Goal: Transaction & Acquisition: Purchase product/service

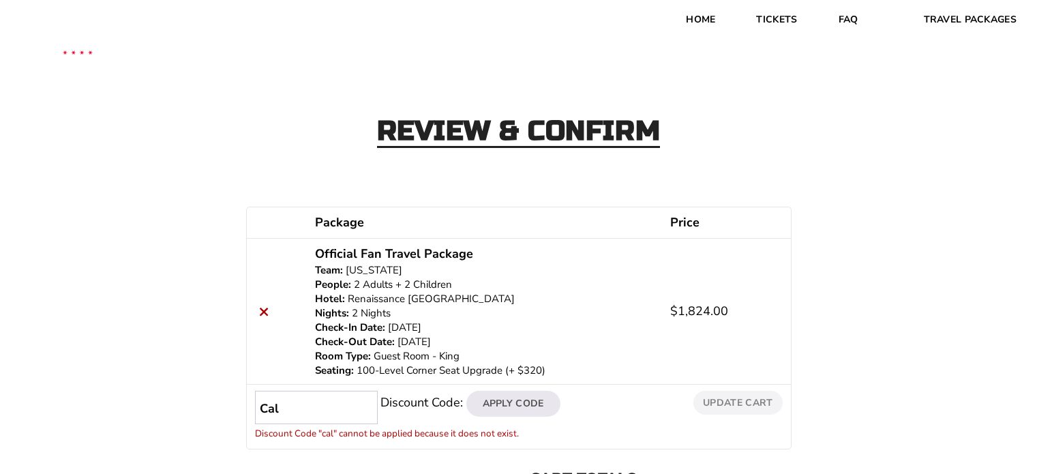
scroll to position [68, 0]
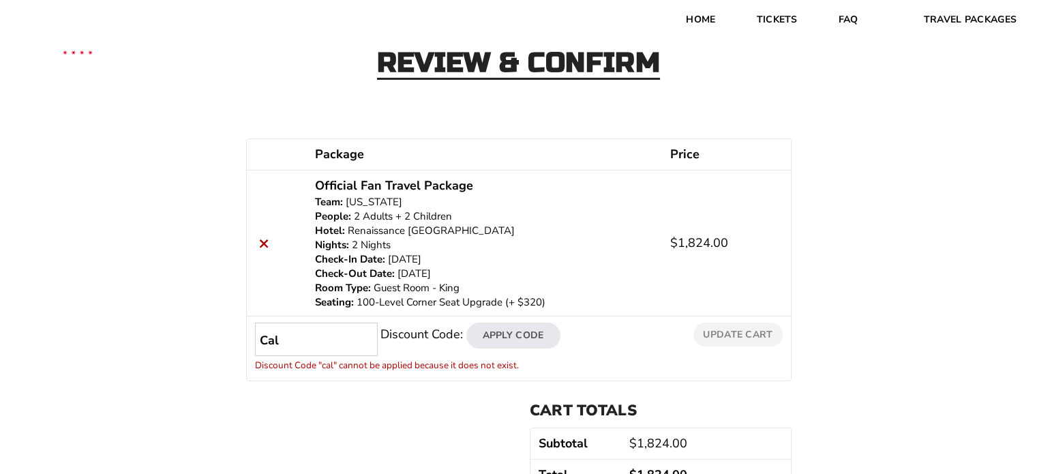
click at [290, 329] on input "Cal" at bounding box center [316, 338] width 123 height 33
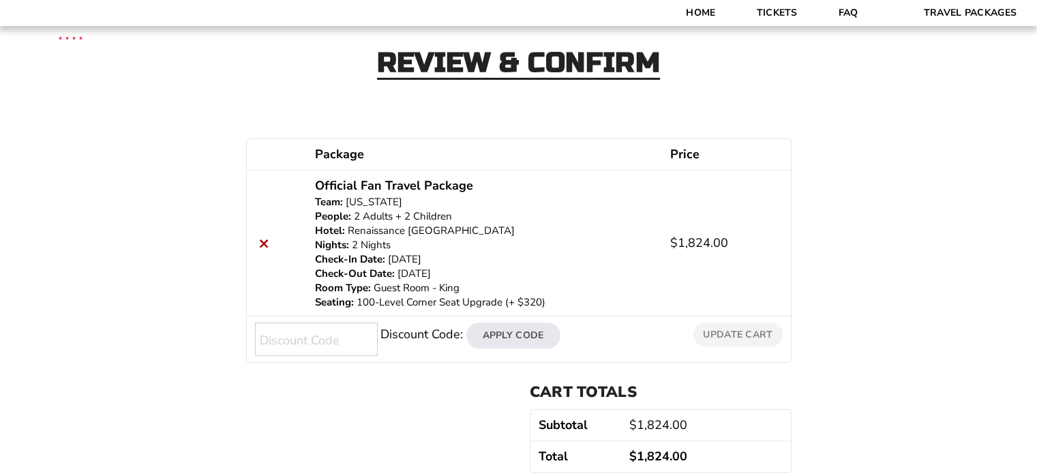
scroll to position [204, 0]
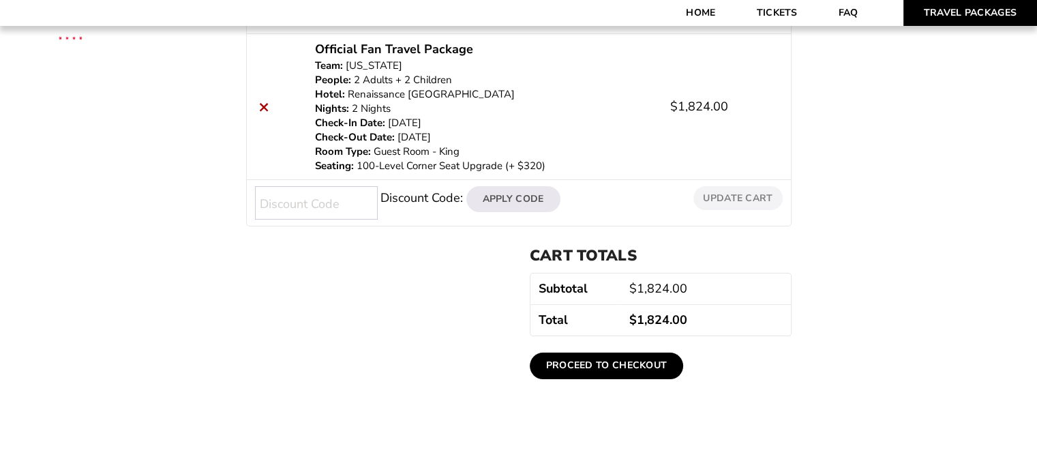
click at [960, 11] on link "Travel Packages" at bounding box center [970, 13] width 134 height 26
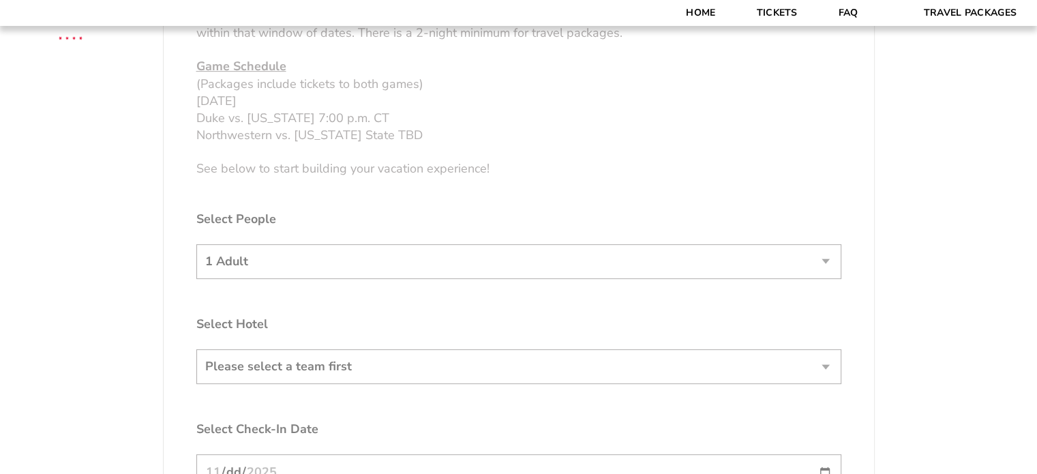
scroll to position [750, 0]
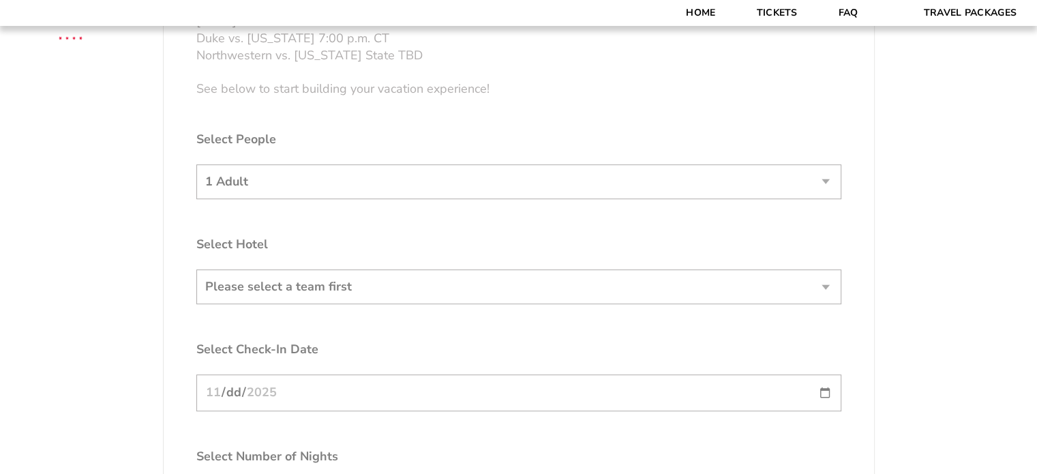
click at [374, 234] on form "Arkansas Arkansas Travel Package Duke Duke Travel Package Northwestern Northwes…" at bounding box center [518, 85] width 1037 height 1671
click at [335, 189] on form "Arkansas Arkansas Travel Package Duke Duke Travel Package Northwestern Northwes…" at bounding box center [518, 85] width 1037 height 1671
click at [335, 183] on form "Arkansas Arkansas Travel Package Duke Duke Travel Package Northwestern Northwes…" at bounding box center [518, 85] width 1037 height 1671
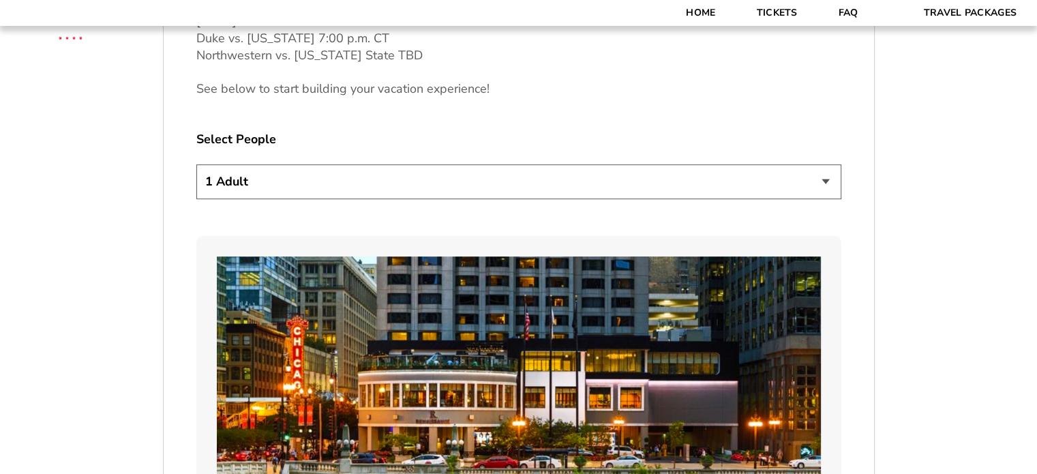
click at [311, 171] on select "1 Adult 2 Adults 3 Adults 4 Adults 2 Adults + 1 Child 2 Adults + 2 Children 2 A…" at bounding box center [518, 181] width 645 height 35
select select "2 Adults + 2 Children"
click at [196, 164] on select "1 Adult 2 Adults 3 Adults 4 Adults 2 Adults + 1 Child 2 Adults + 2 Children 2 A…" at bounding box center [518, 181] width 645 height 35
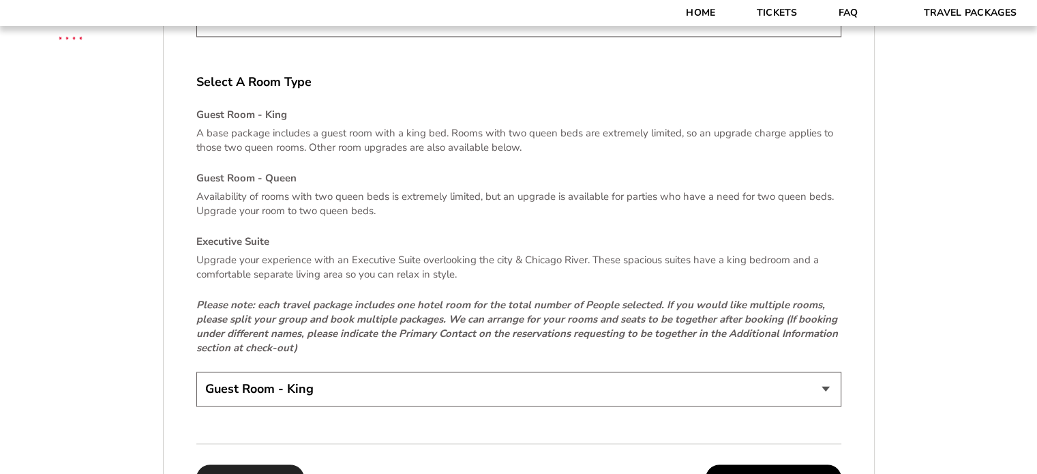
scroll to position [2113, 0]
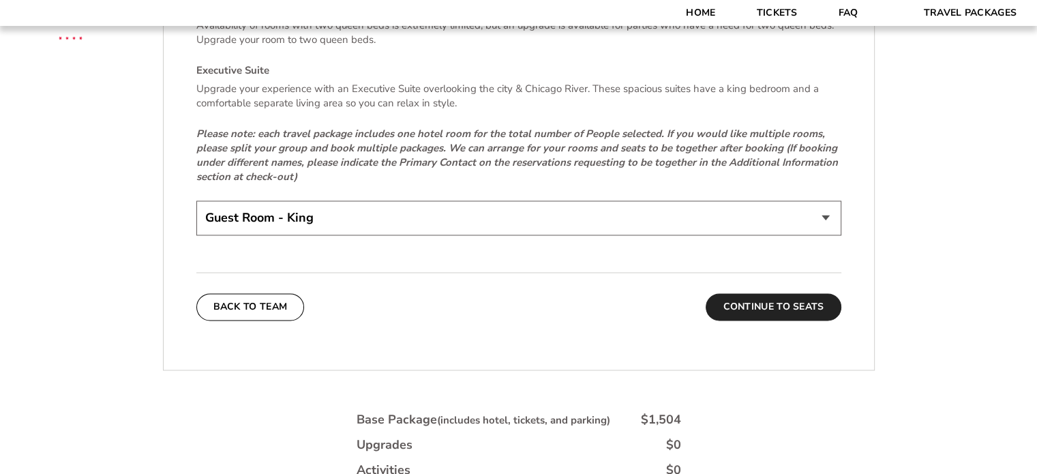
click at [810, 308] on button "Continue To Seats" at bounding box center [772, 306] width 135 height 27
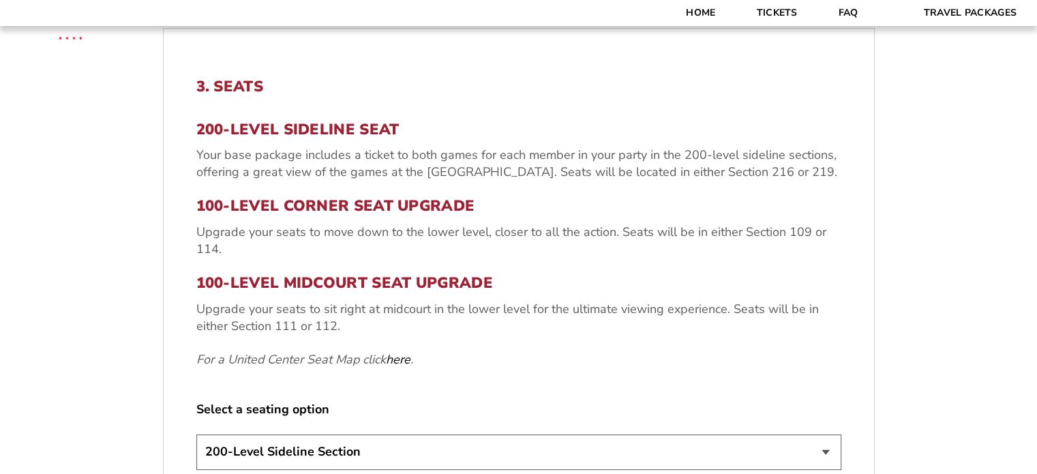
scroll to position [428, 0]
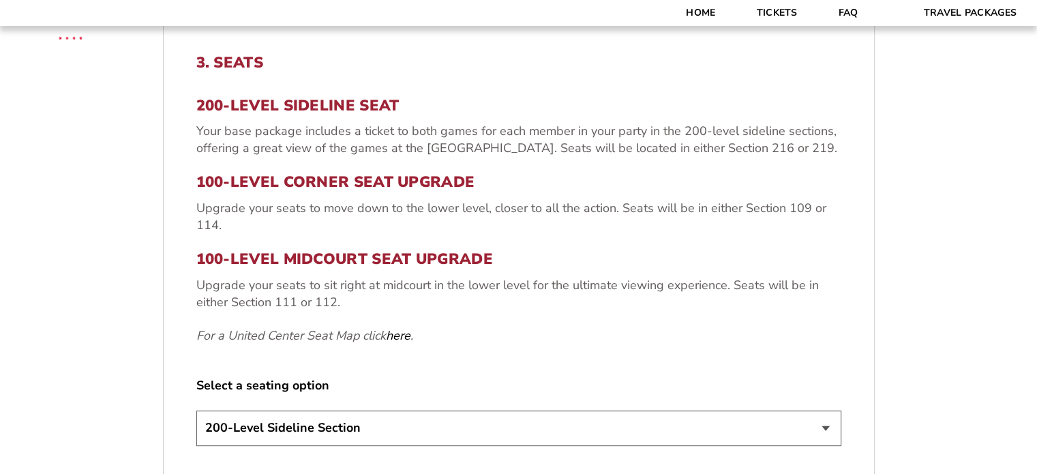
click at [283, 434] on select "200-Level Sideline Section 100-Level Corner Seat Upgrade (+$80 per person) 100-…" at bounding box center [518, 427] width 645 height 35
click at [95, 358] on form "Arkansas Arkansas Travel Package Duke Duke Travel Package Northwestern Northwes…" at bounding box center [518, 238] width 1037 height 1333
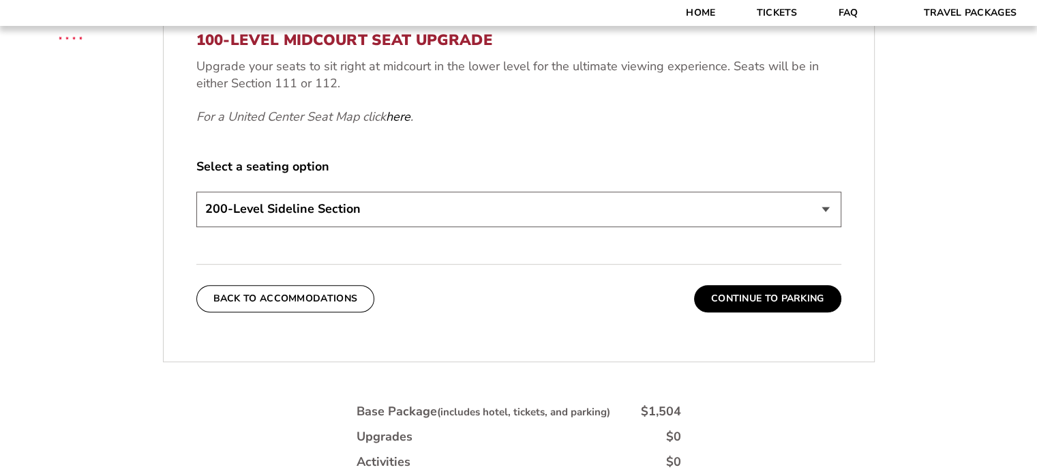
scroll to position [701, 0]
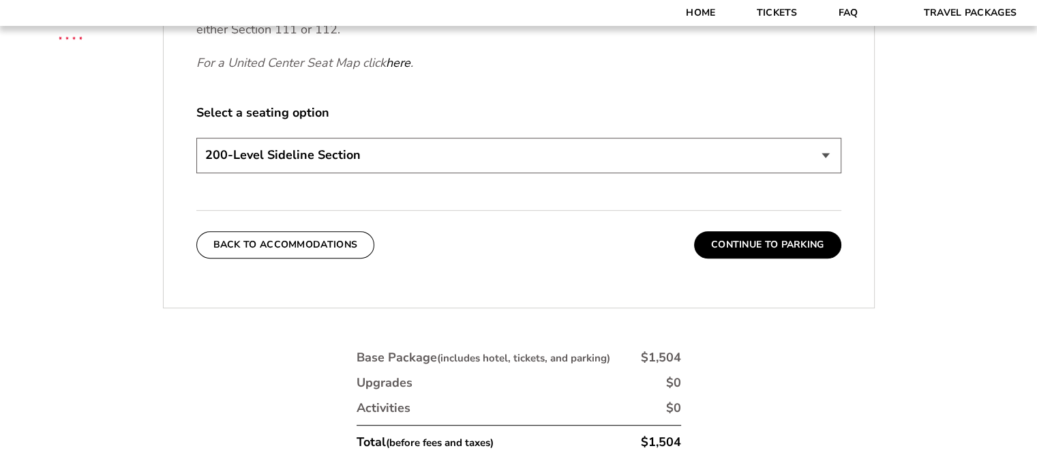
click at [250, 152] on select "200-Level Sideline Section 100-Level Corner Seat Upgrade (+$80 per person) 100-…" at bounding box center [518, 155] width 645 height 35
select select "100-Level Corner Seat Upgrade"
click at [196, 138] on select "200-Level Sideline Section 100-Level Corner Seat Upgrade (+$80 per person) 100-…" at bounding box center [518, 155] width 645 height 35
click at [789, 250] on button "Continue To Parking" at bounding box center [767, 244] width 147 height 27
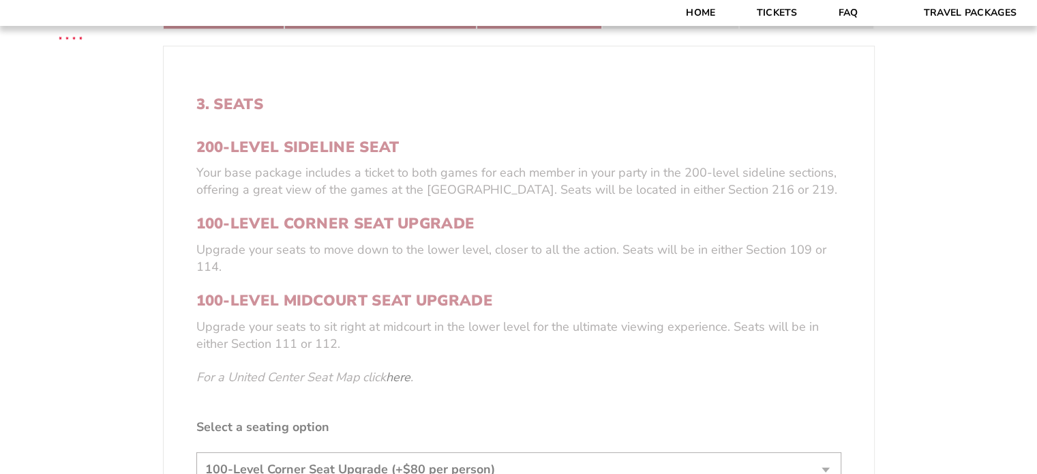
scroll to position [224, 0]
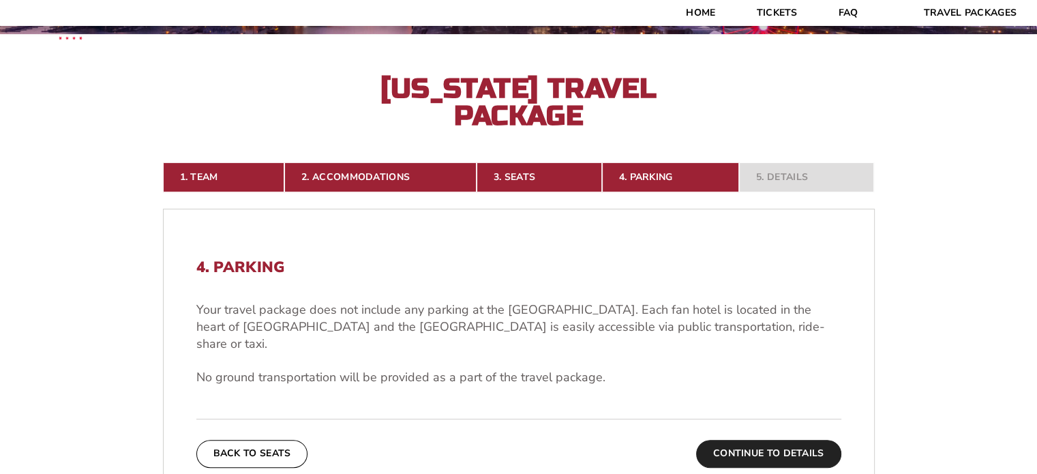
click at [774, 440] on button "Continue To Details" at bounding box center [768, 453] width 145 height 27
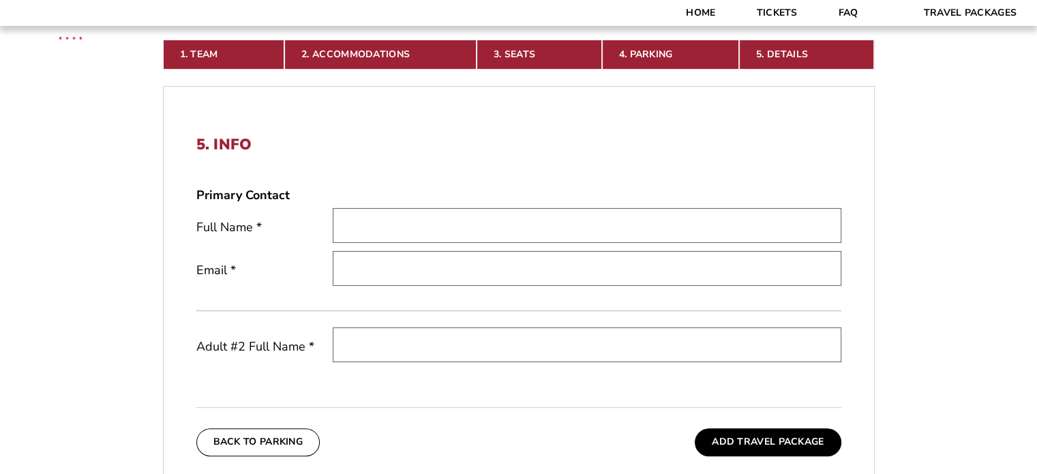
scroll to position [428, 0]
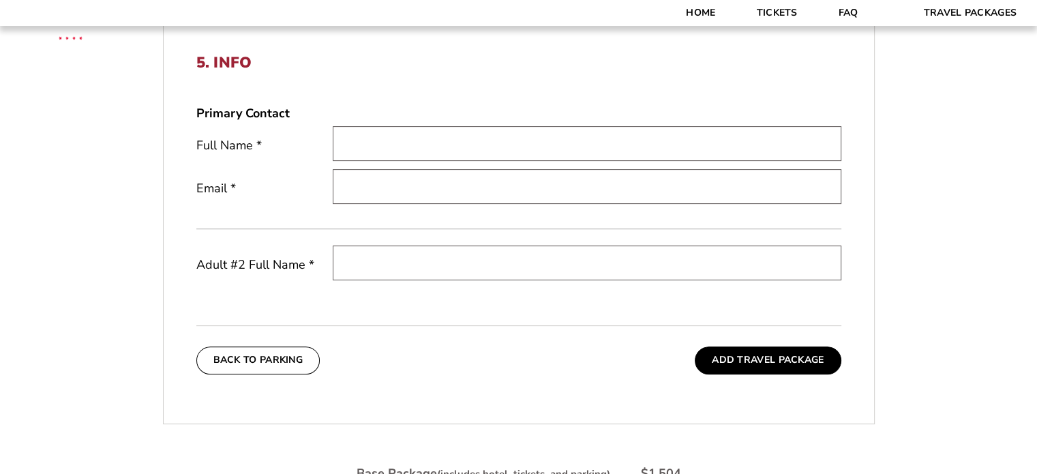
click at [379, 144] on input "text" at bounding box center [587, 143] width 508 height 35
type input "Jason Parker"
type input "parker2511@gmail.com"
click at [357, 266] on input "text" at bounding box center [587, 262] width 508 height 35
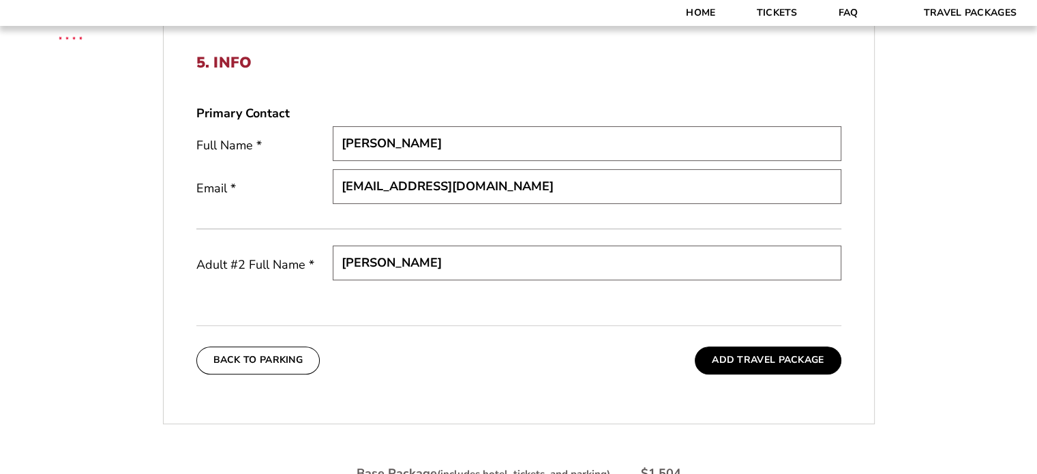
type input "Ashley Parker"
click at [492, 356] on div "Back To Parking Add Travel Package" at bounding box center [518, 349] width 645 height 48
click at [772, 358] on button "Add Travel Package" at bounding box center [767, 359] width 146 height 27
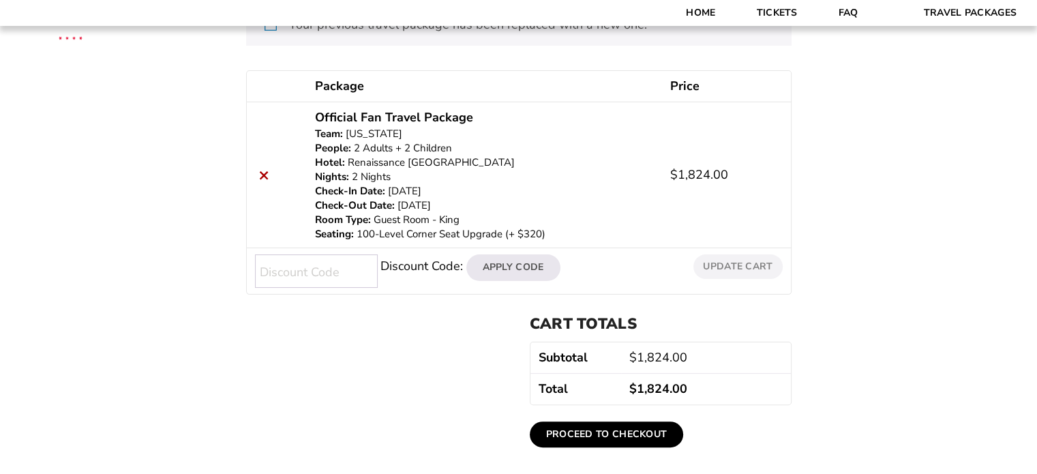
scroll to position [341, 0]
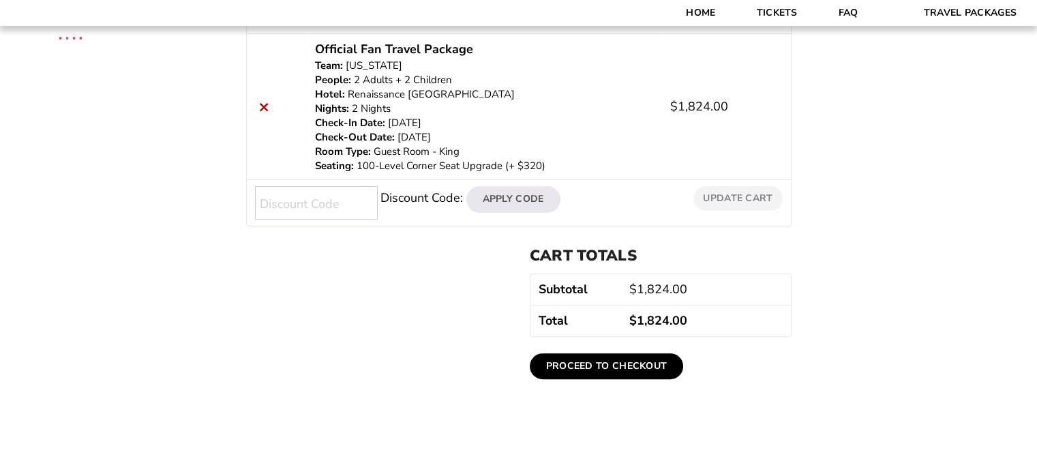
click at [625, 365] on link "Proceed to checkout" at bounding box center [607, 366] width 154 height 26
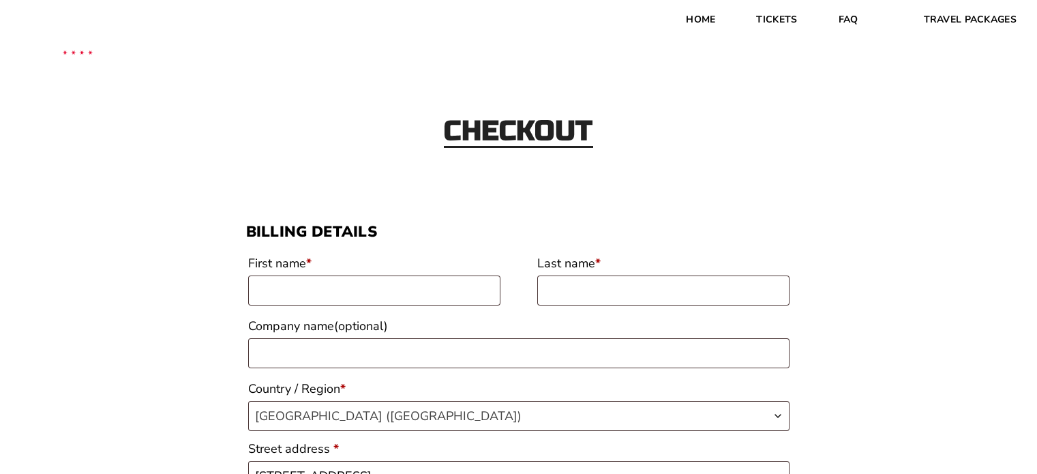
select select "AR"
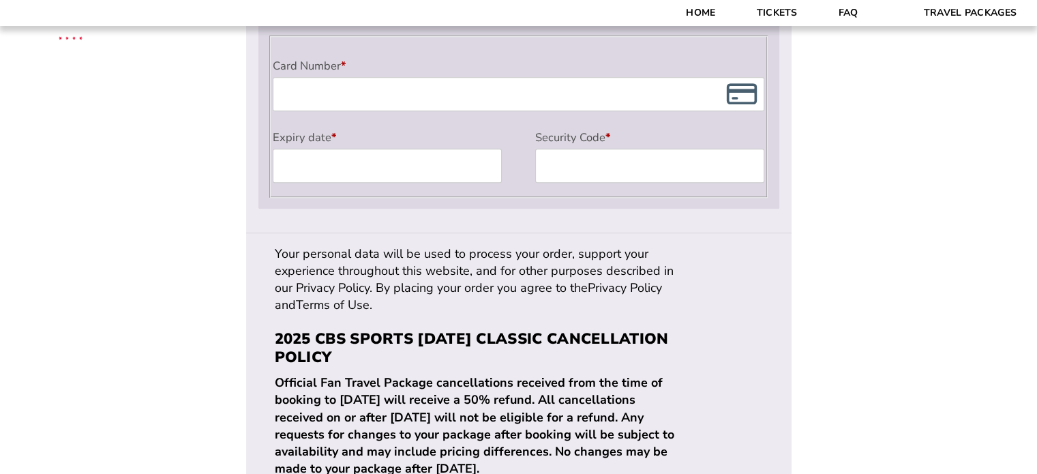
scroll to position [1363, 0]
